Goal: Use online tool/utility: Utilize a website feature to perform a specific function

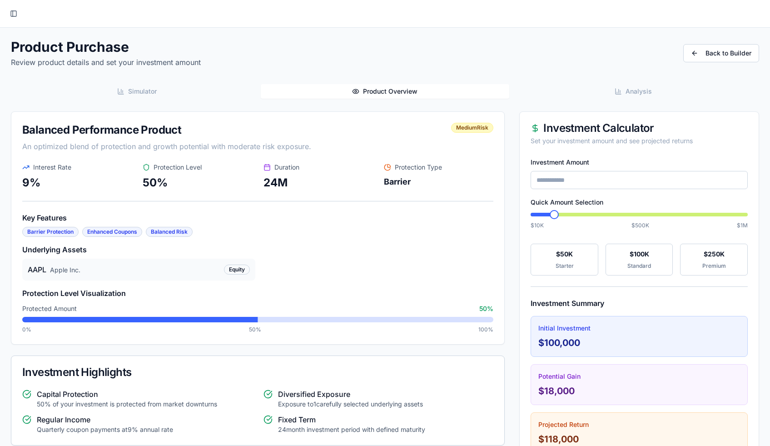
click at [167, 94] on button "Simulator" at bounding box center [137, 91] width 248 height 15
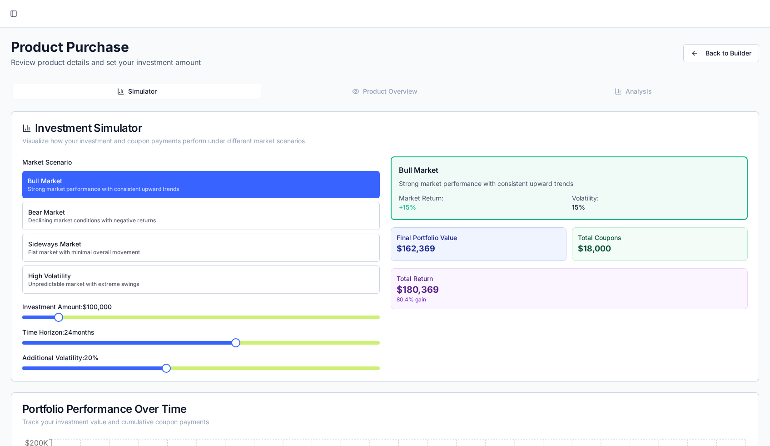
click at [605, 90] on button "Analysis" at bounding box center [633, 91] width 248 height 15
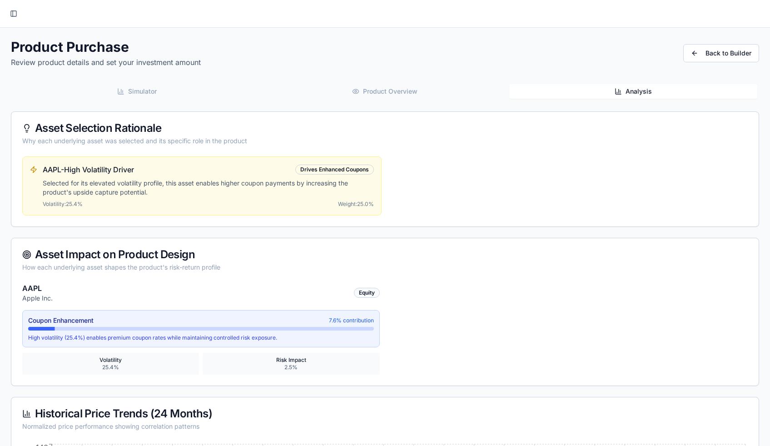
click at [24, 15] on div "Toggle Sidebar" at bounding box center [385, 14] width 770 height 28
click at [14, 15] on button "Toggle Sidebar" at bounding box center [13, 13] width 13 height 13
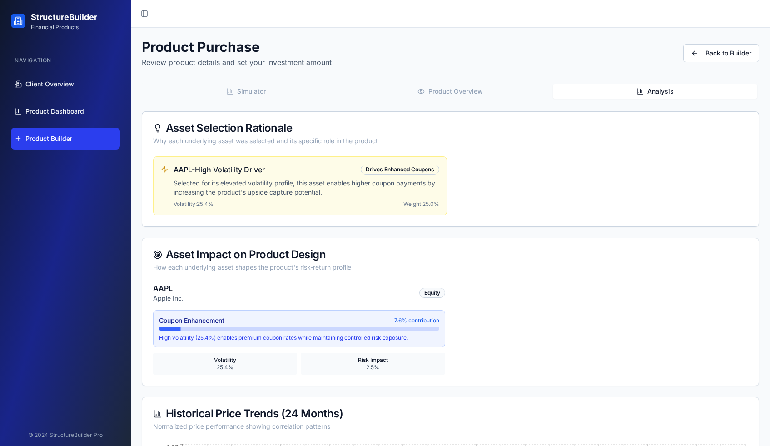
click at [28, 143] on span "Product Builder" at bounding box center [48, 138] width 47 height 9
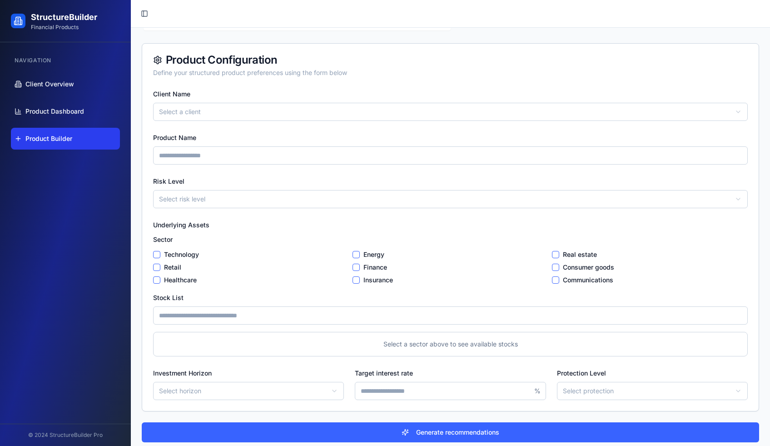
scroll to position [69, 0]
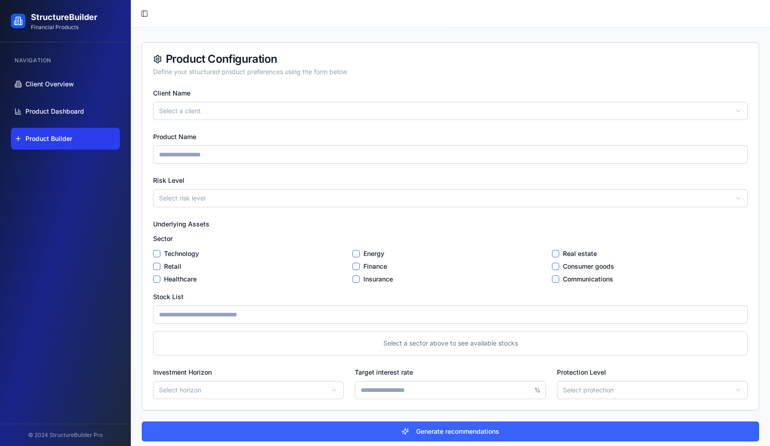
click at [208, 156] on input "Product Name" at bounding box center [450, 154] width 595 height 18
click at [283, 174] on div "Client Name Select a client Product Name Risk Level Select risk level Underlyin…" at bounding box center [450, 248] width 616 height 323
click at [196, 147] on input "Product Name" at bounding box center [450, 154] width 595 height 18
click at [178, 145] on div "Product Name" at bounding box center [450, 147] width 595 height 33
click at [178, 146] on input "Product Name" at bounding box center [450, 154] width 595 height 18
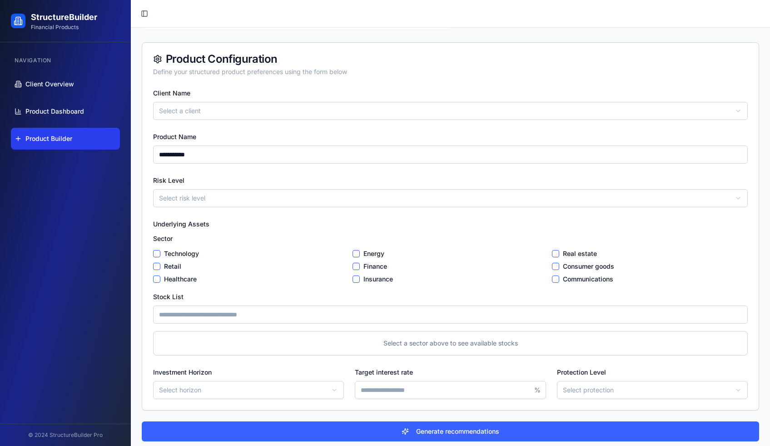
scroll to position [75, 0]
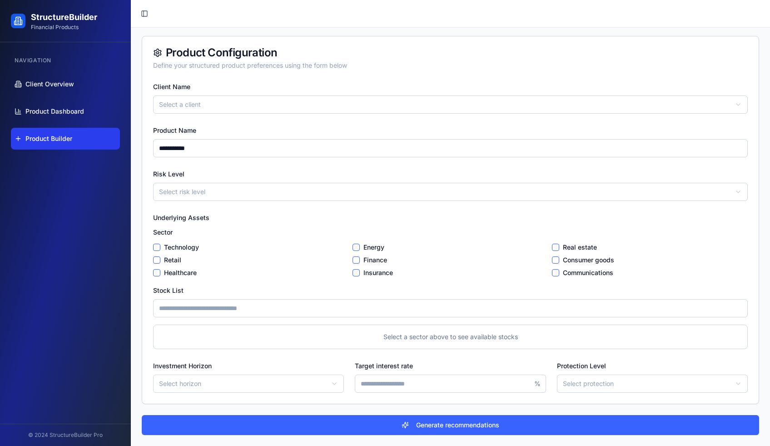
type input "**********"
click at [339, 411] on div "**********" at bounding box center [450, 235] width 617 height 399
click at [156, 269] on button "Healthcare" at bounding box center [156, 272] width 7 height 7
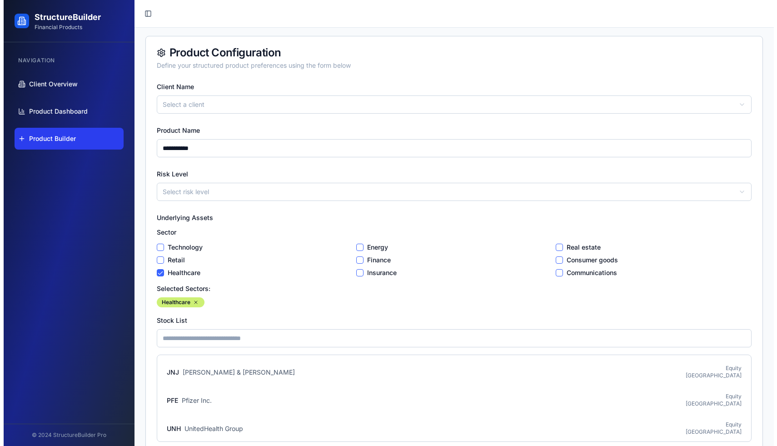
scroll to position [168, 0]
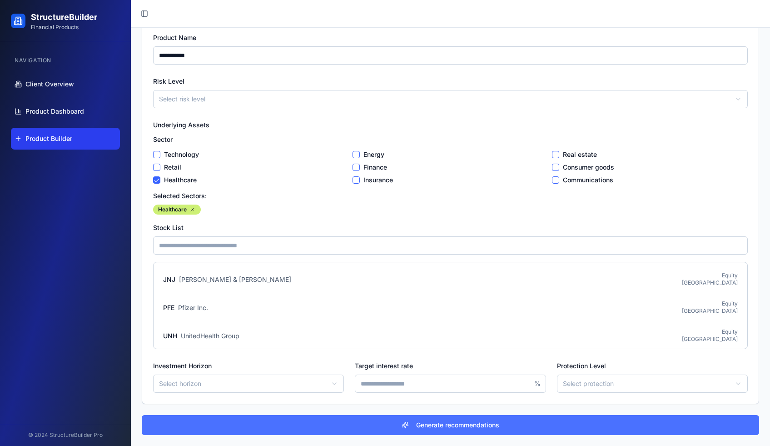
click at [369, 419] on button "Generate recommendations" at bounding box center [450, 425] width 617 height 20
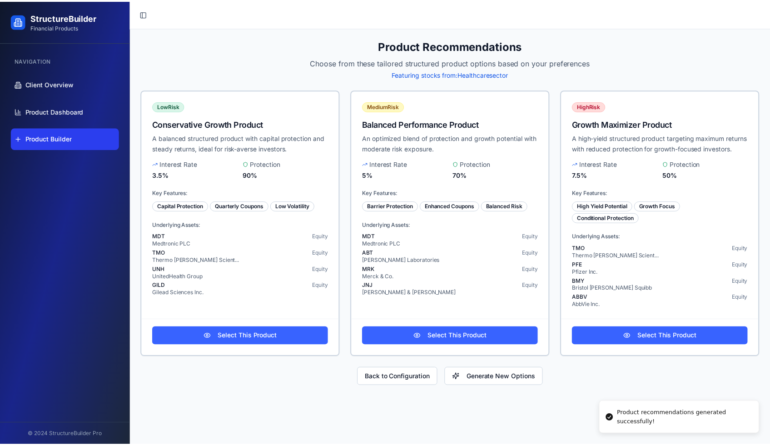
scroll to position [0, 0]
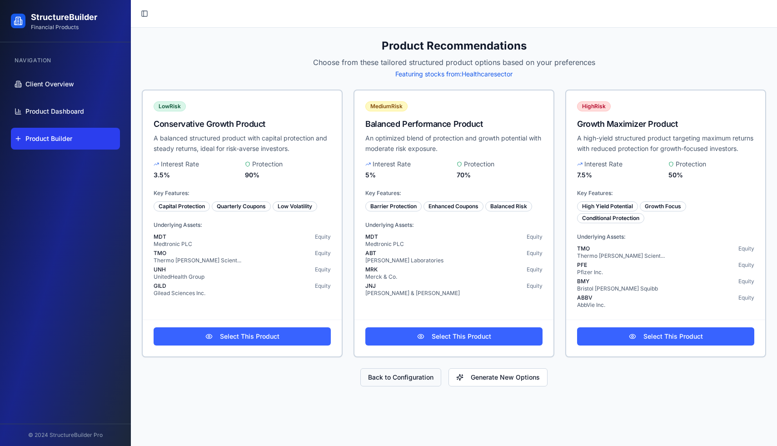
click at [410, 386] on button "Back to Configuration" at bounding box center [400, 377] width 81 height 18
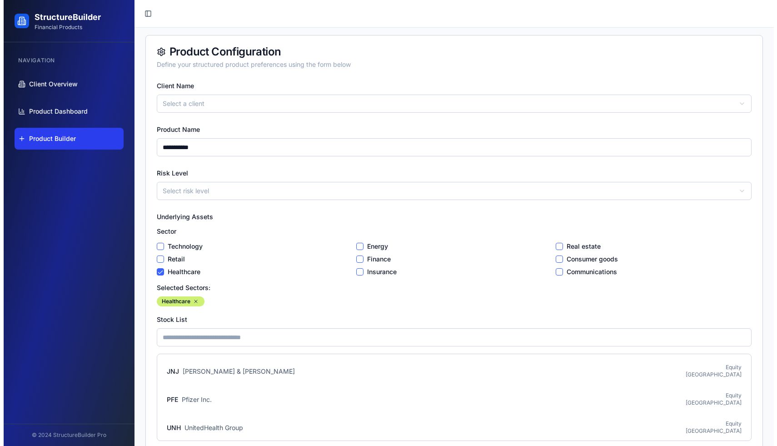
scroll to position [168, 0]
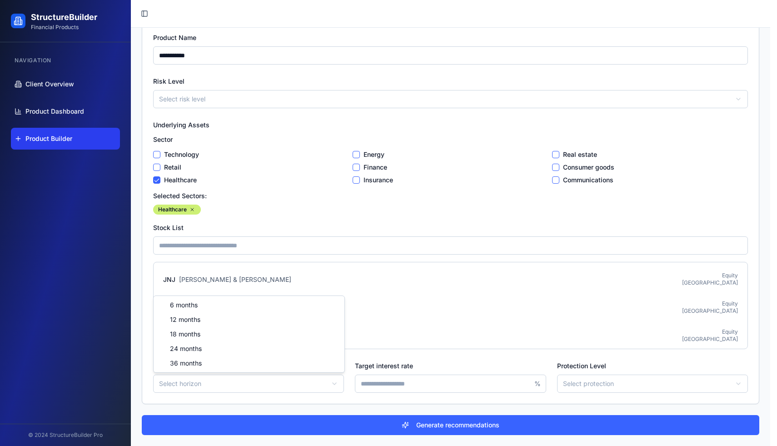
click at [235, 390] on html "**********" at bounding box center [388, 139] width 777 height 614
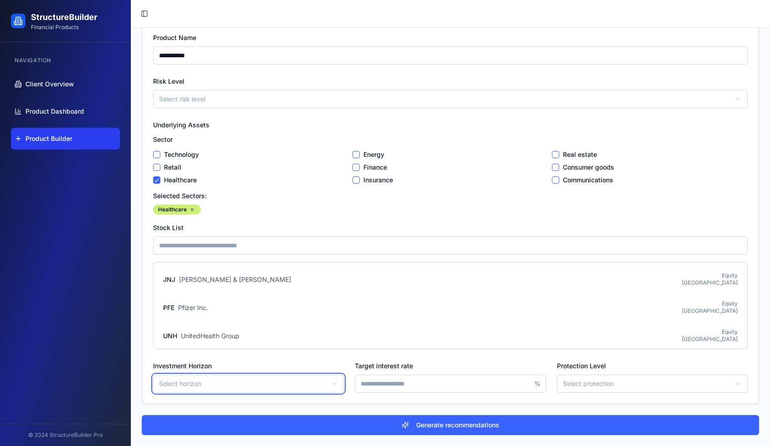
click at [235, 390] on html "**********" at bounding box center [385, 139] width 770 height 614
click at [403, 381] on input "Target interest rate" at bounding box center [450, 383] width 191 height 18
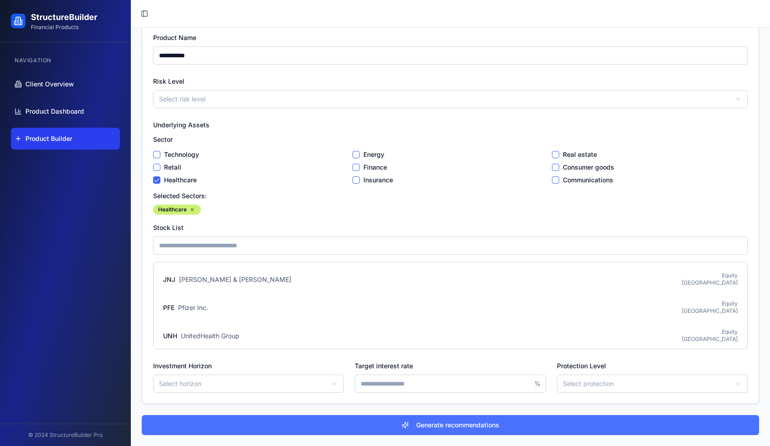
type input "*"
click at [386, 425] on button "Generate recommendations" at bounding box center [450, 425] width 617 height 20
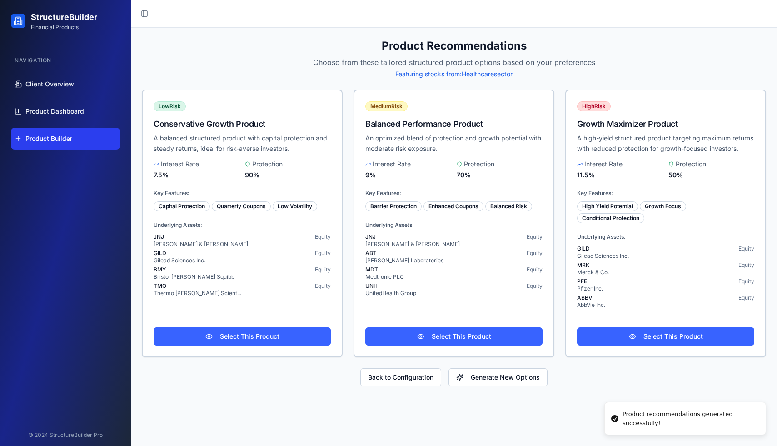
scroll to position [0, 0]
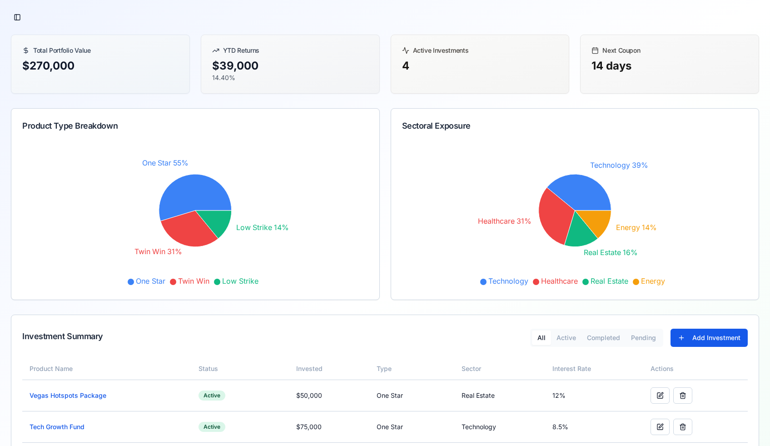
scroll to position [112, 0]
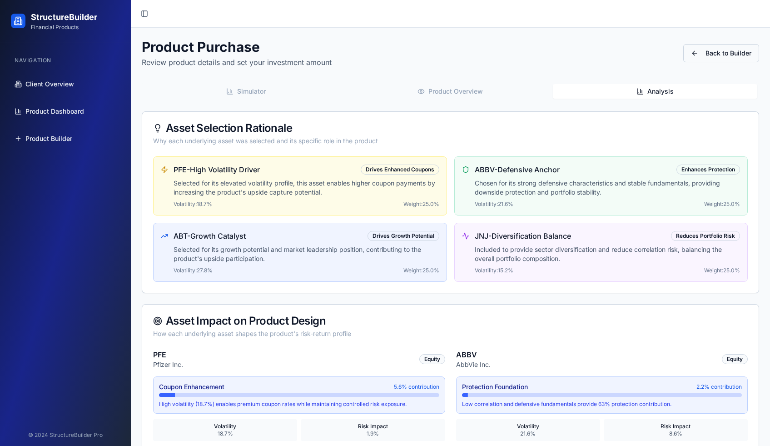
click at [726, 58] on link "Back to Builder" at bounding box center [721, 53] width 76 height 18
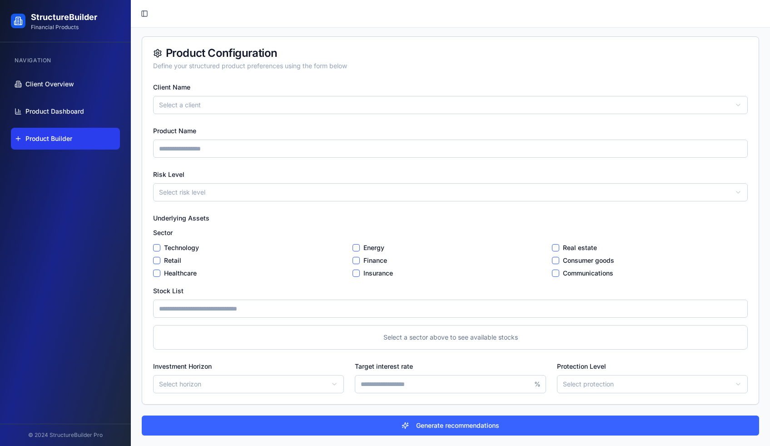
scroll to position [73, 0]
